Goal: Information Seeking & Learning: Check status

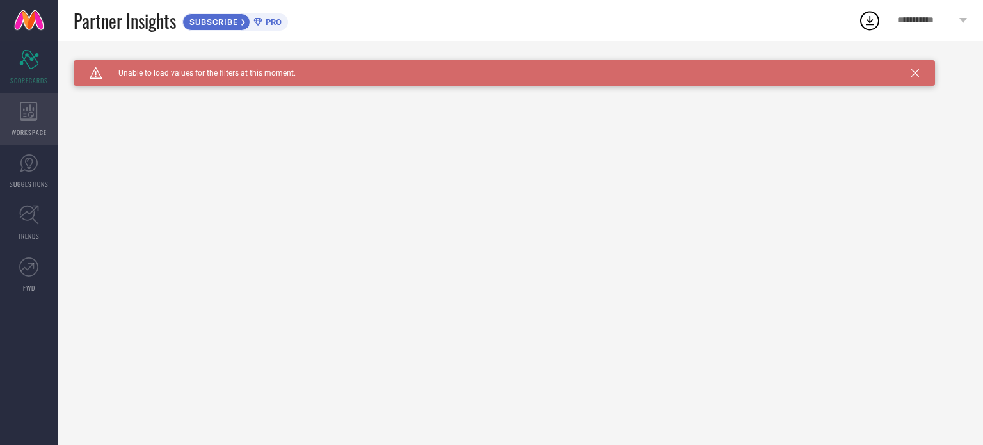
click at [36, 120] on icon at bounding box center [28, 111] width 17 height 19
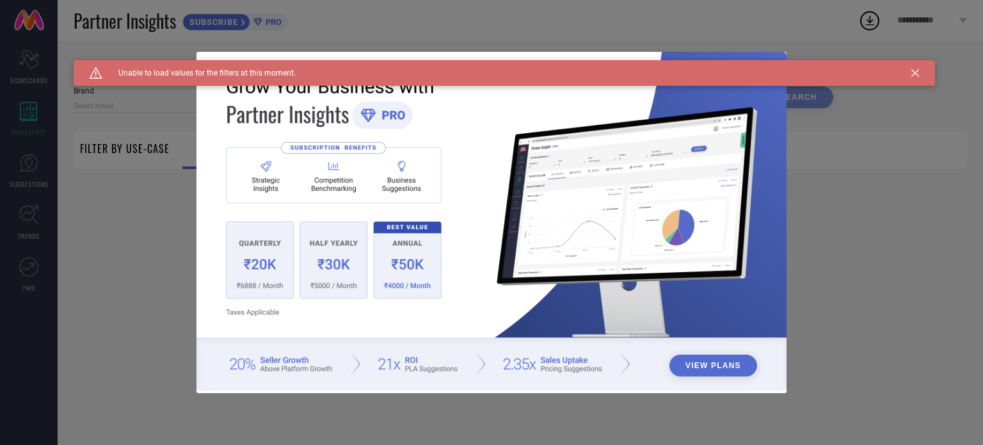
type input "1 STOP FASHION"
type input "All"
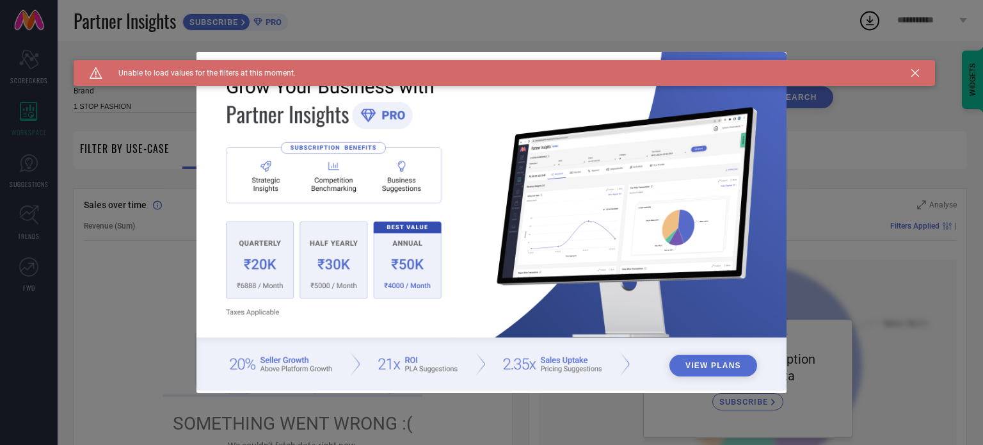
click at [912, 71] on icon at bounding box center [916, 73] width 8 height 8
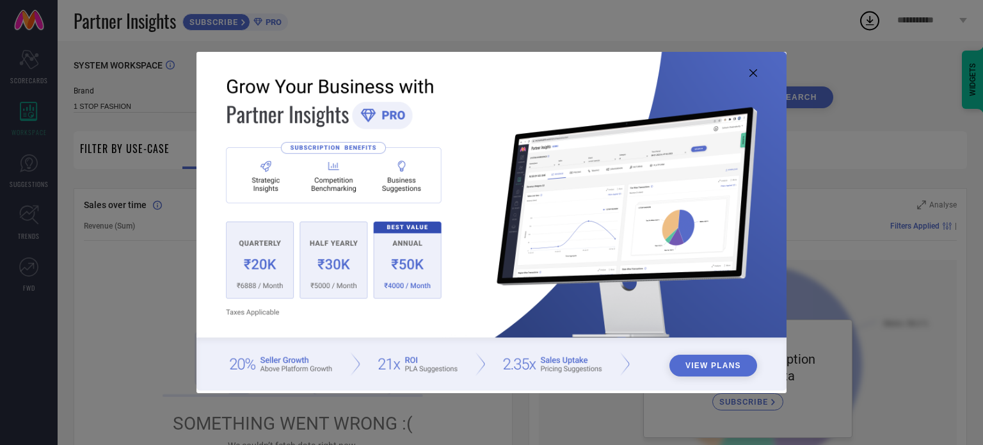
click at [755, 74] on icon at bounding box center [754, 73] width 8 height 8
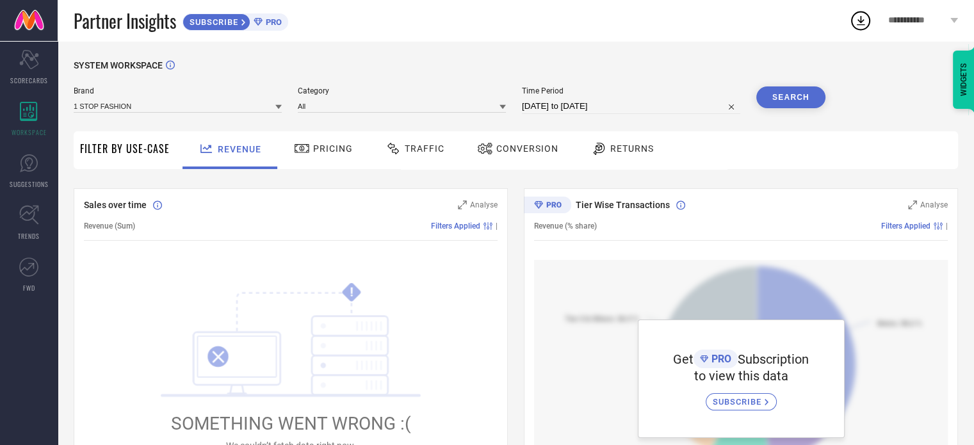
click at [317, 152] on span "Pricing" at bounding box center [333, 148] width 40 height 10
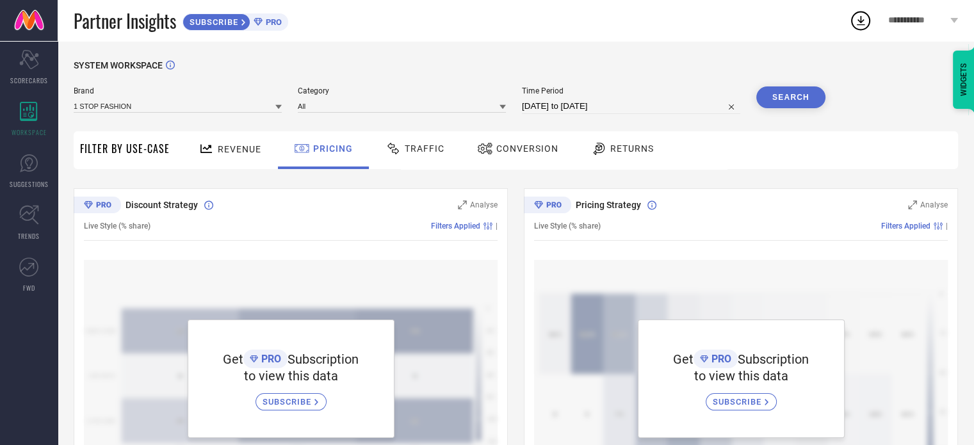
click at [385, 151] on icon at bounding box center [393, 148] width 16 height 15
